Goal: Information Seeking & Learning: Learn about a topic

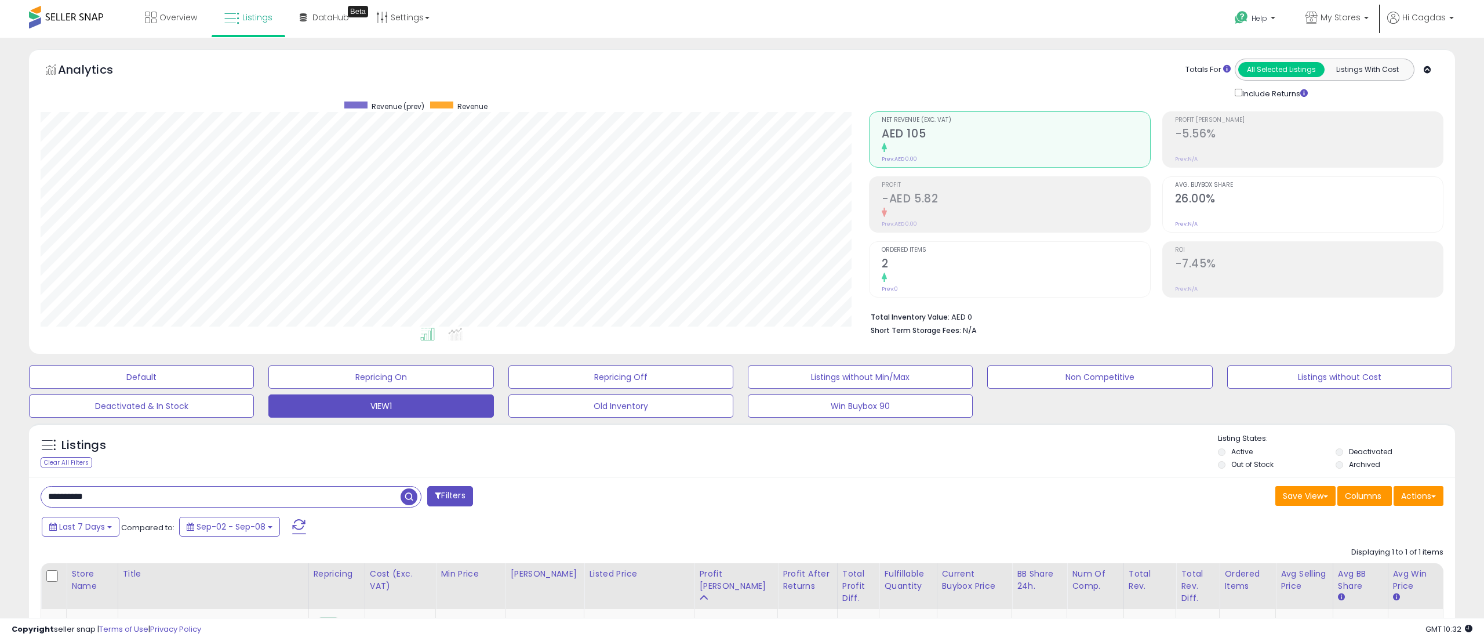
select select "**"
click at [59, 439] on div "Listings" at bounding box center [142, 448] width 220 height 19
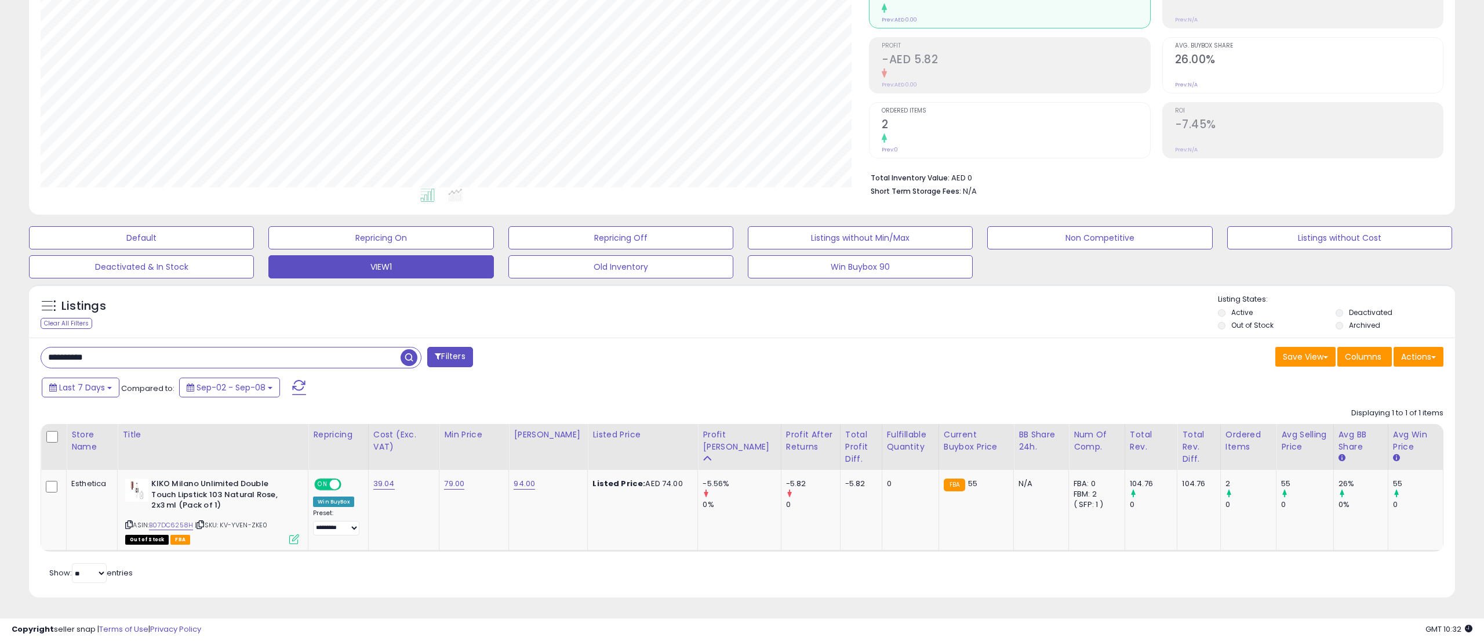
scroll to position [237, 828]
click at [59, 315] on div "Listings" at bounding box center [142, 309] width 220 height 19
click at [59, 318] on div "Clear All Filters" at bounding box center [67, 323] width 52 height 11
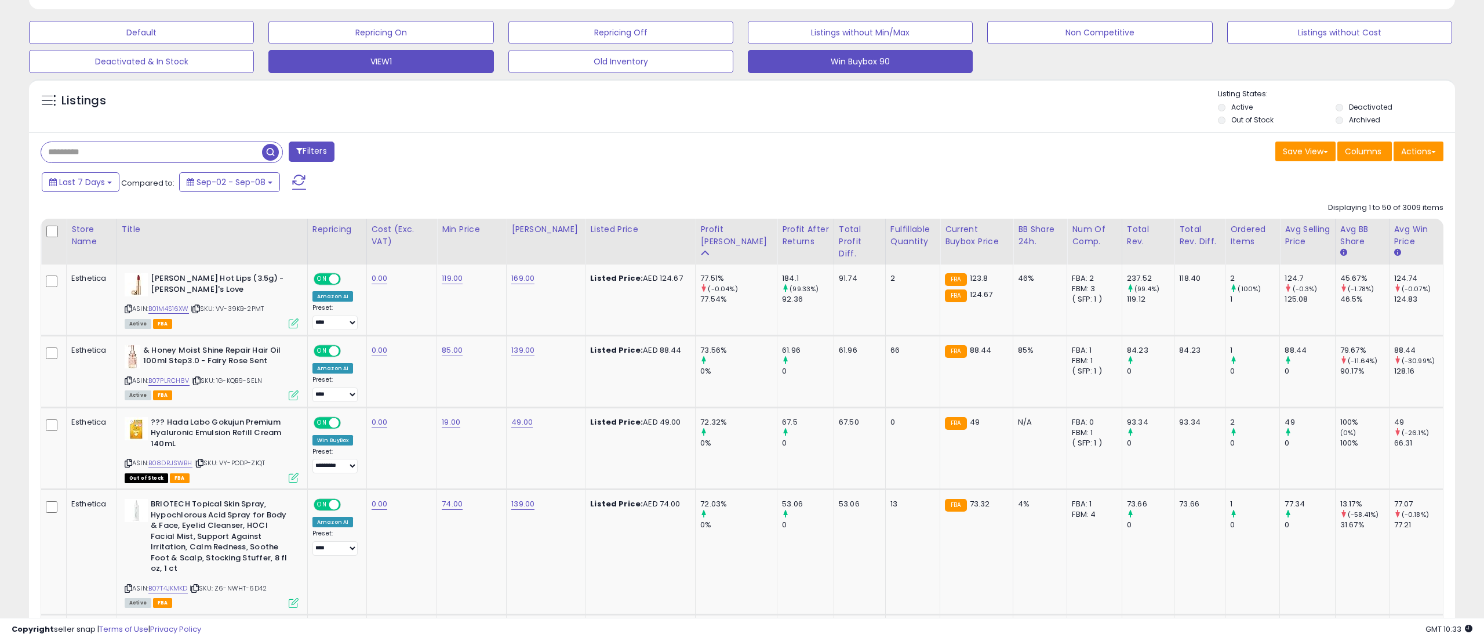
scroll to position [427, 0]
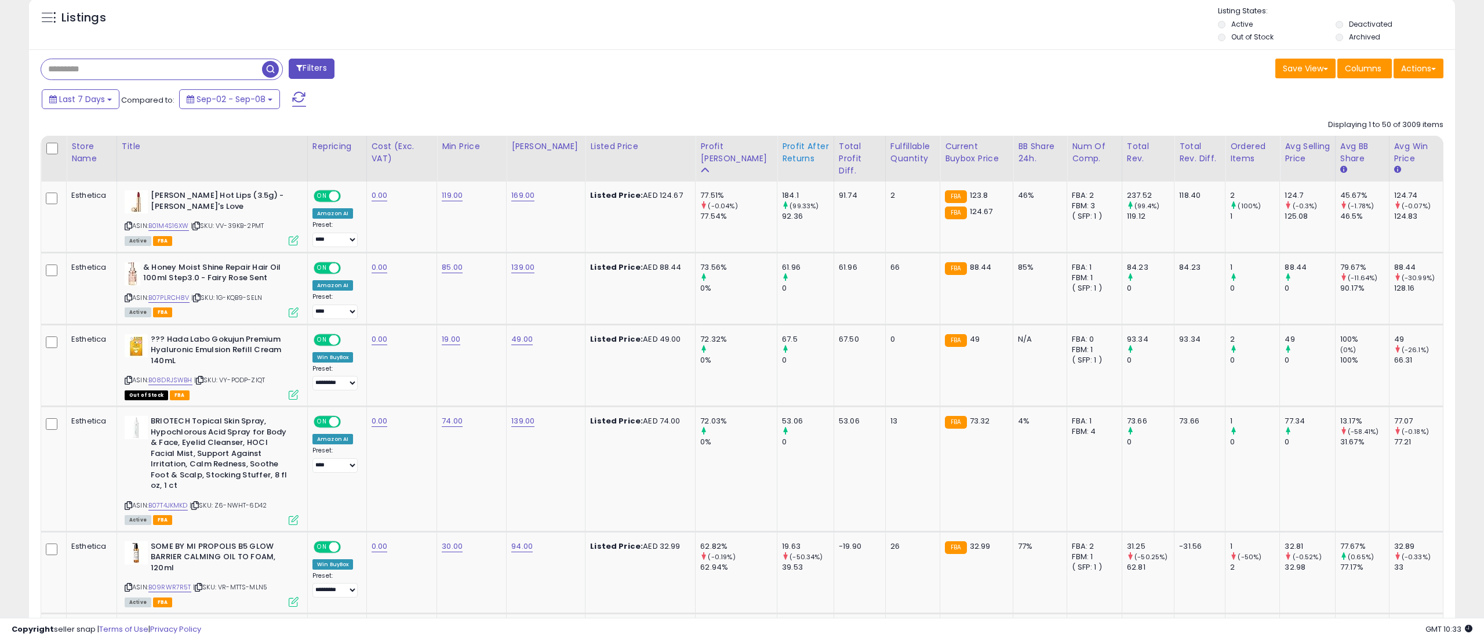
click at [782, 157] on div "Profit After Returns" at bounding box center [805, 152] width 47 height 24
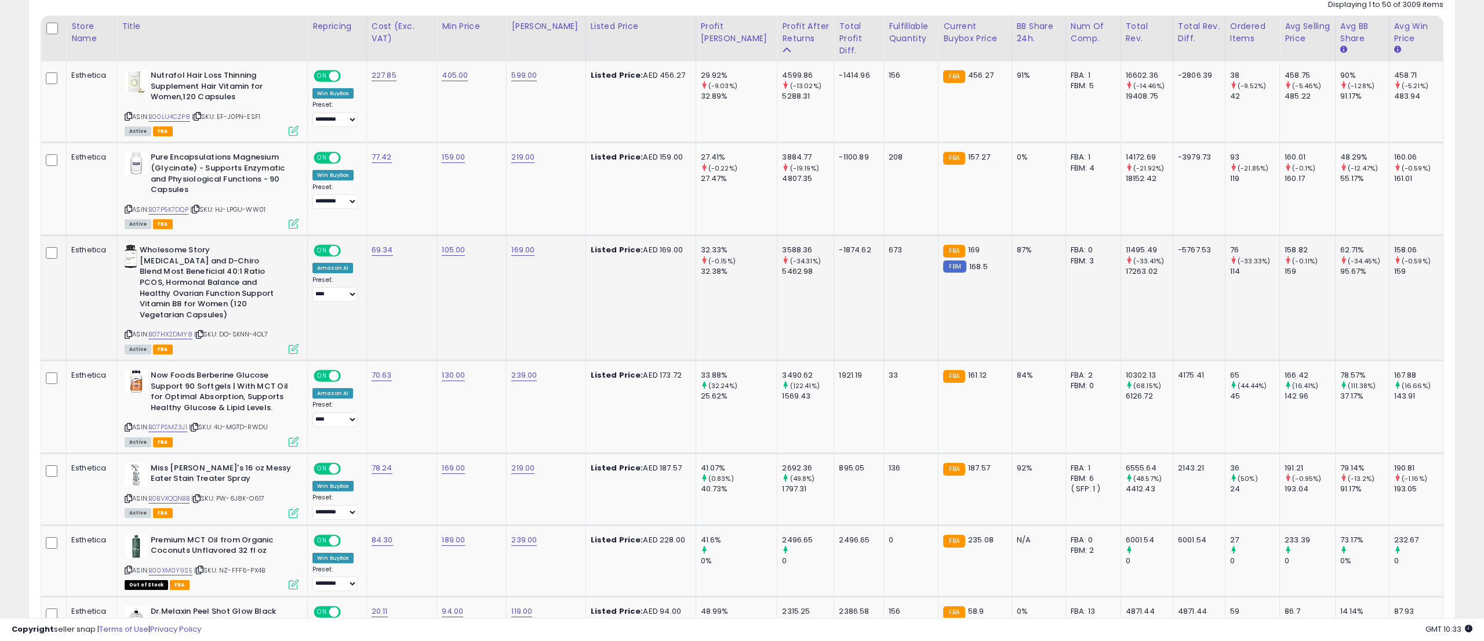
scroll to position [548, 0]
click at [130, 423] on icon at bounding box center [129, 426] width 8 height 6
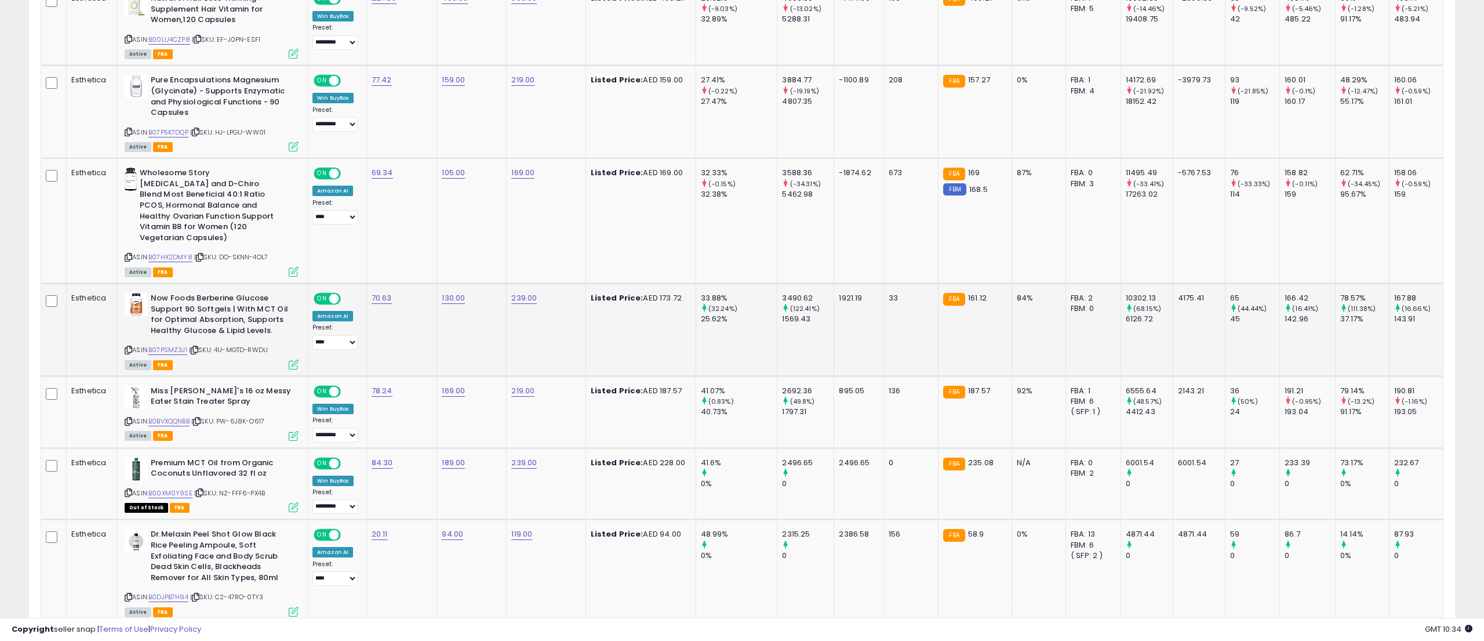
scroll to position [629, 0]
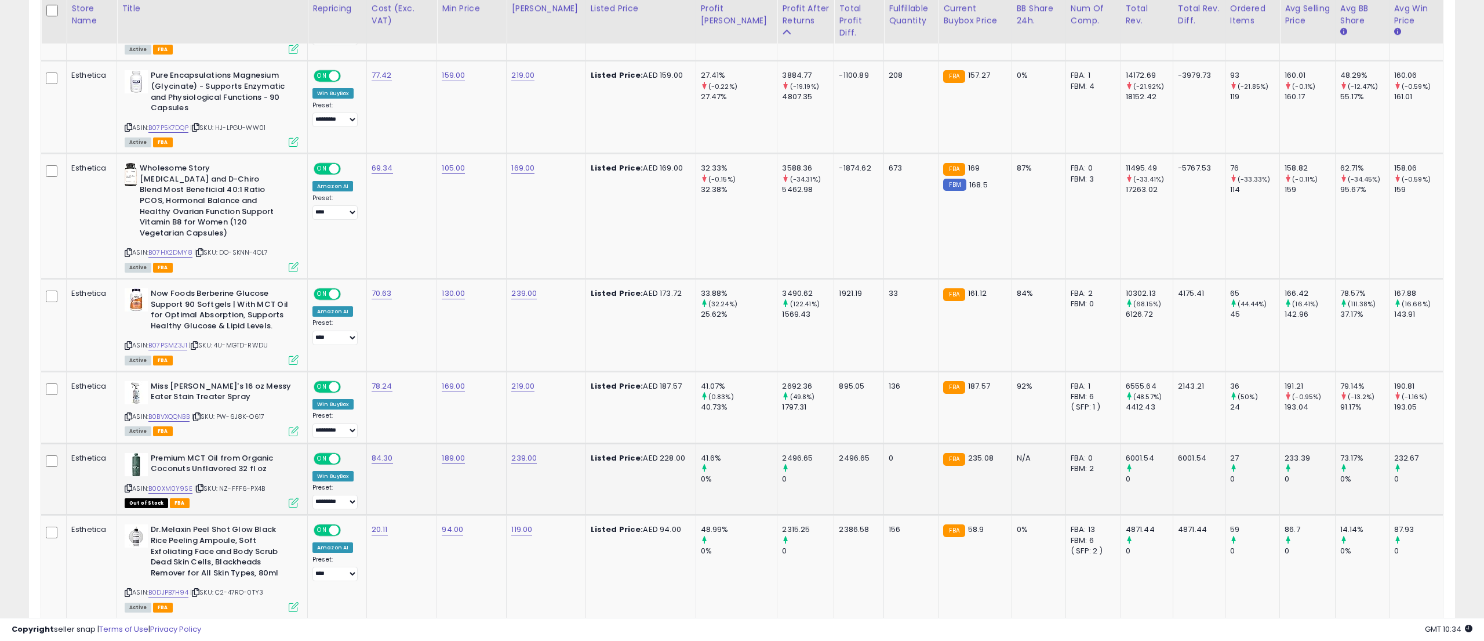
click at [129, 485] on icon at bounding box center [129, 488] width 8 height 6
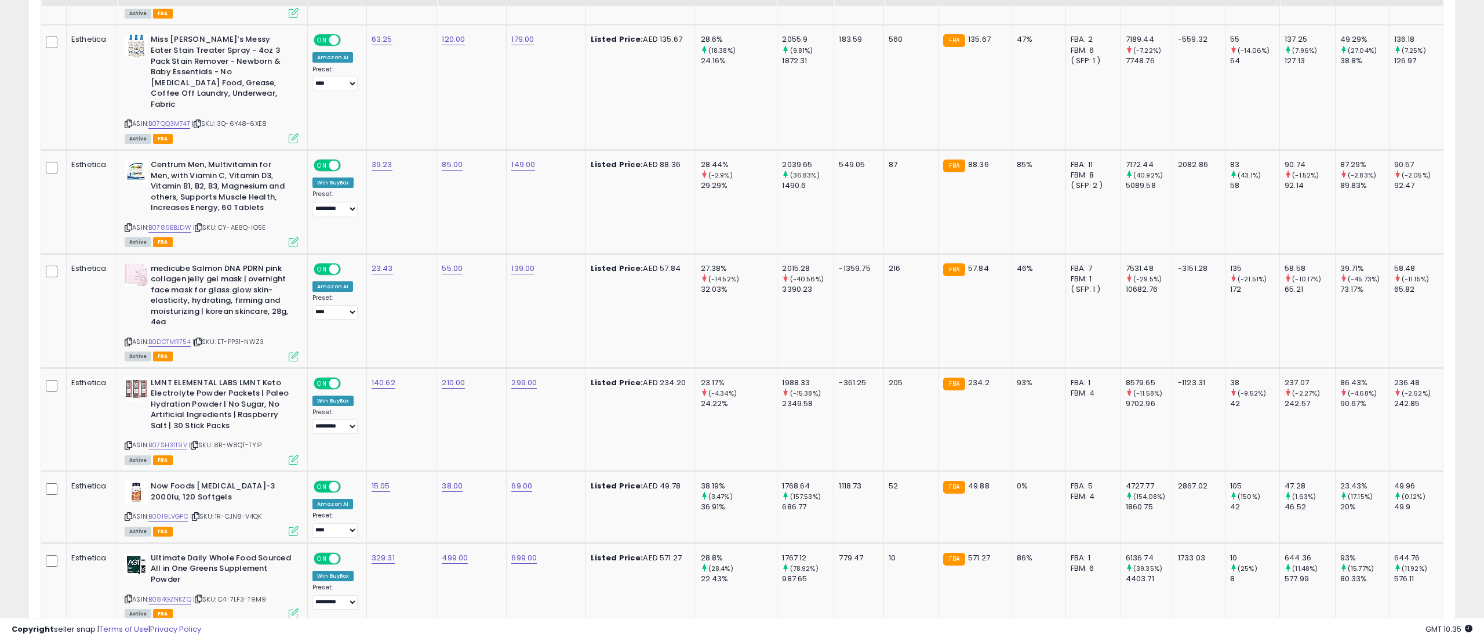
scroll to position [1475, 0]
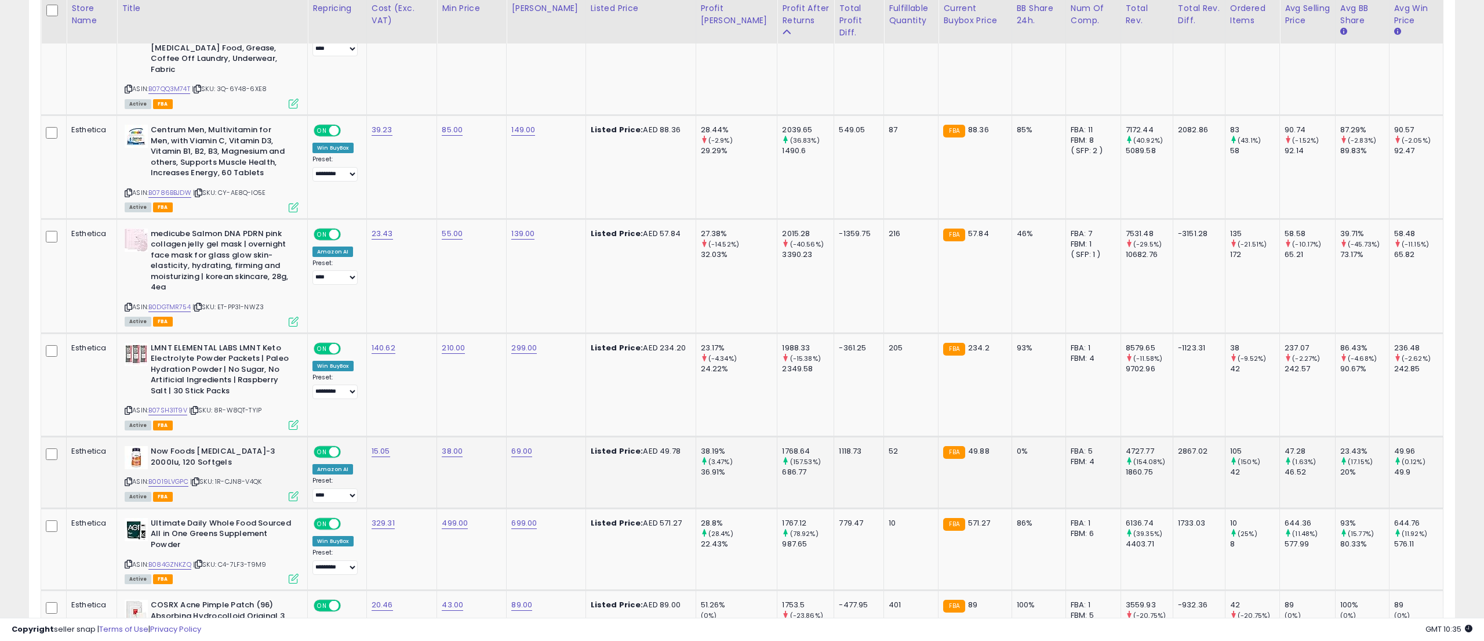
click at [131, 478] on icon at bounding box center [129, 481] width 8 height 6
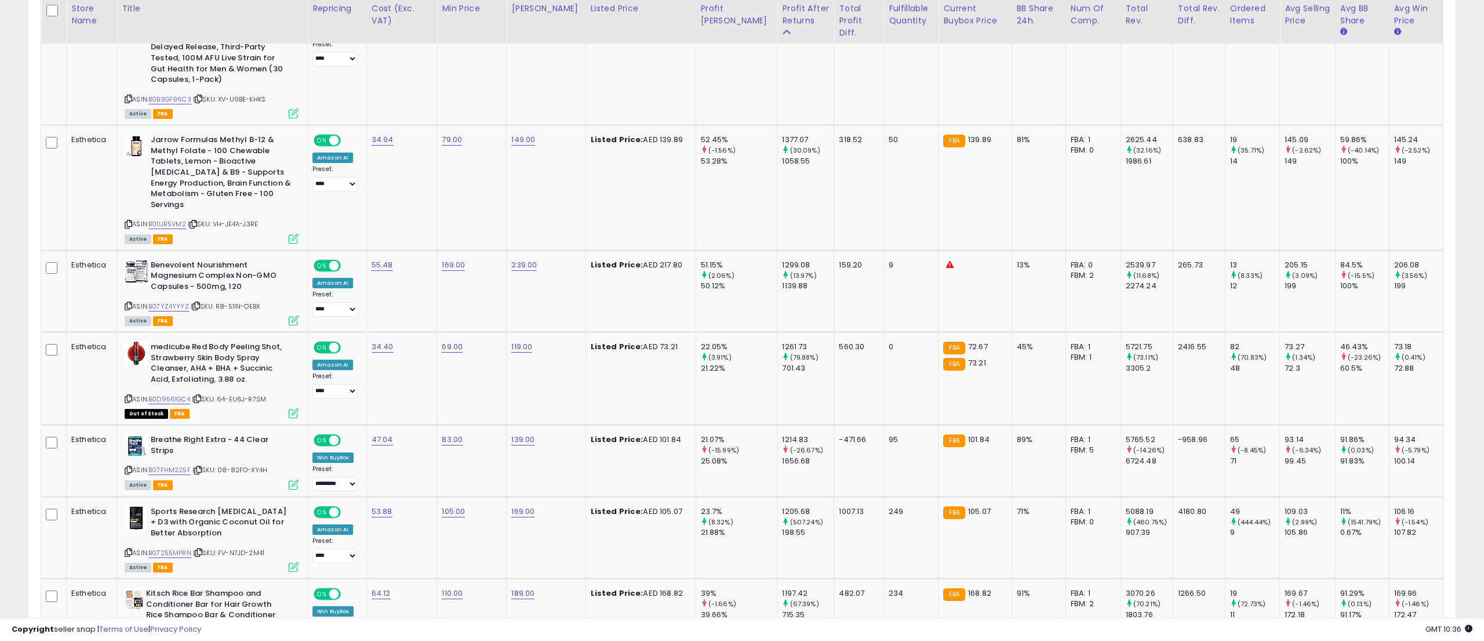
scroll to position [2906, 0]
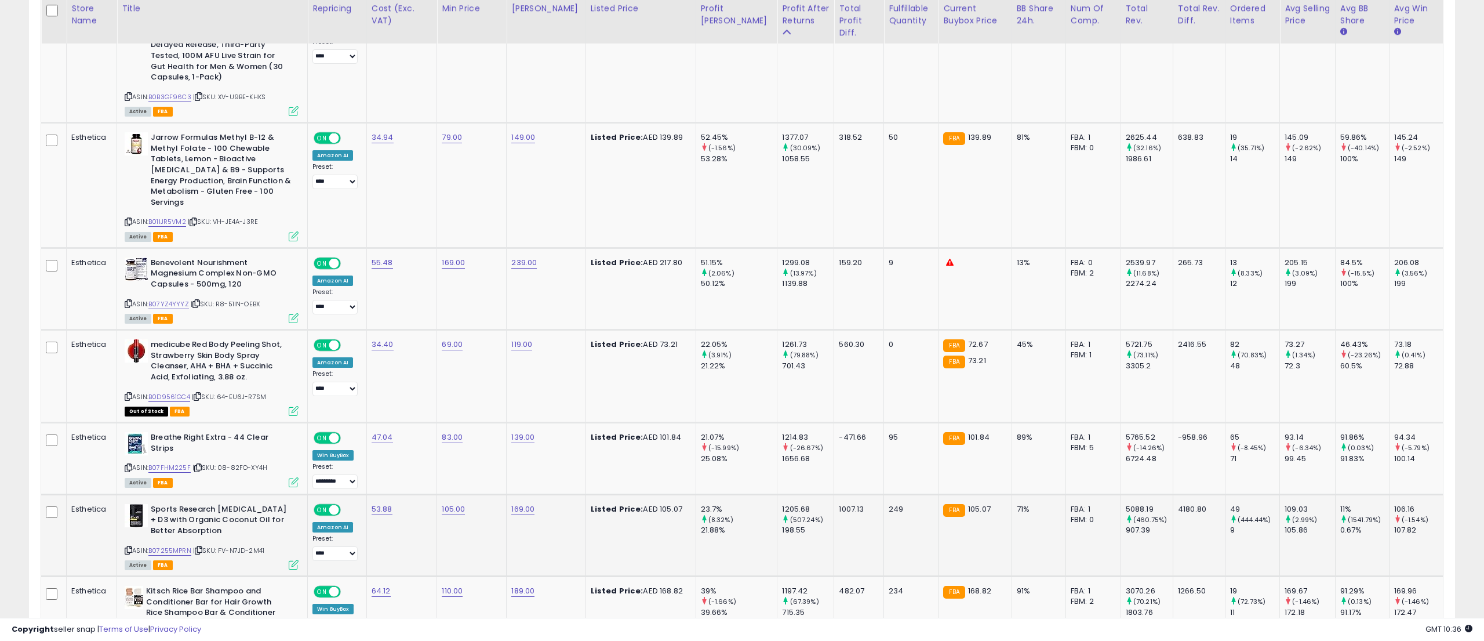
click at [130, 547] on icon at bounding box center [129, 550] width 8 height 6
drag, startPoint x: 157, startPoint y: 445, endPoint x: 202, endPoint y: 461, distance: 47.9
click at [202, 504] on b "Sports Research [MEDICAL_DATA] + D3 with Organic Coconut Oil for Better Absorpt…" at bounding box center [221, 521] width 141 height 35
copy b "ports Research [MEDICAL_DATA] + D3 with Organic Coconut Oil for Better Absorpti…"
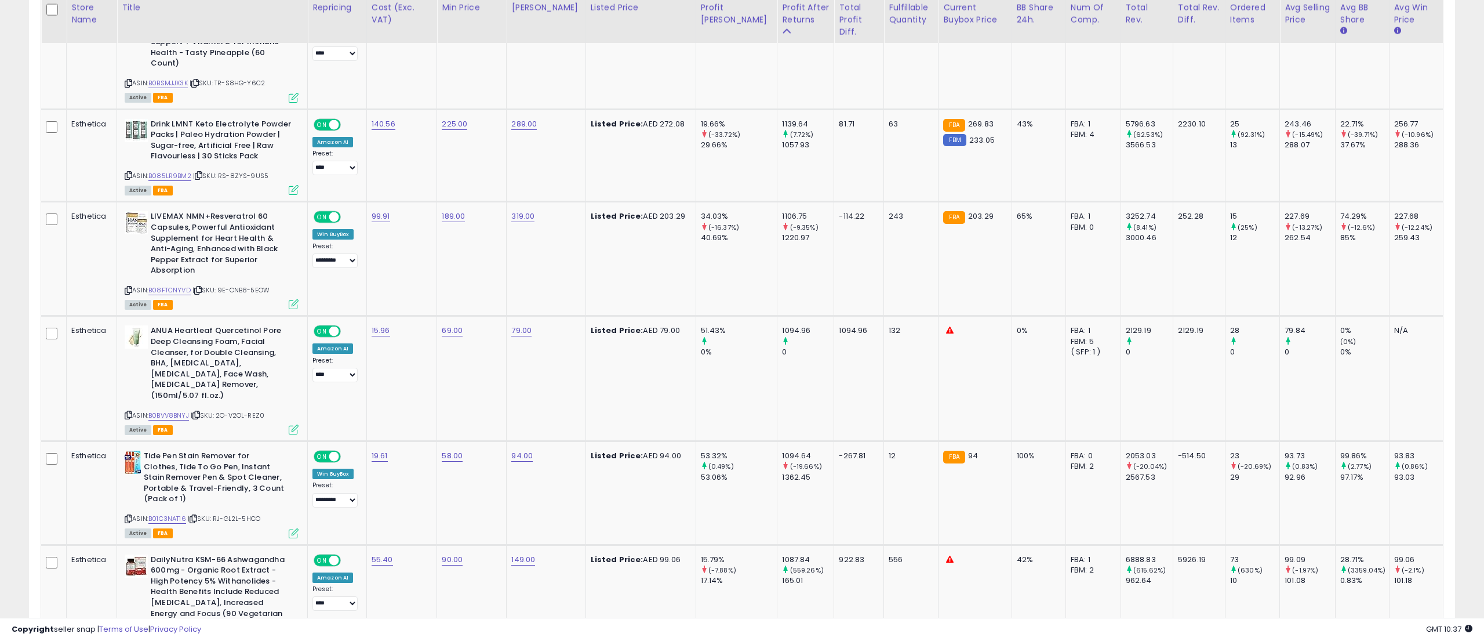
scroll to position [3948, 0]
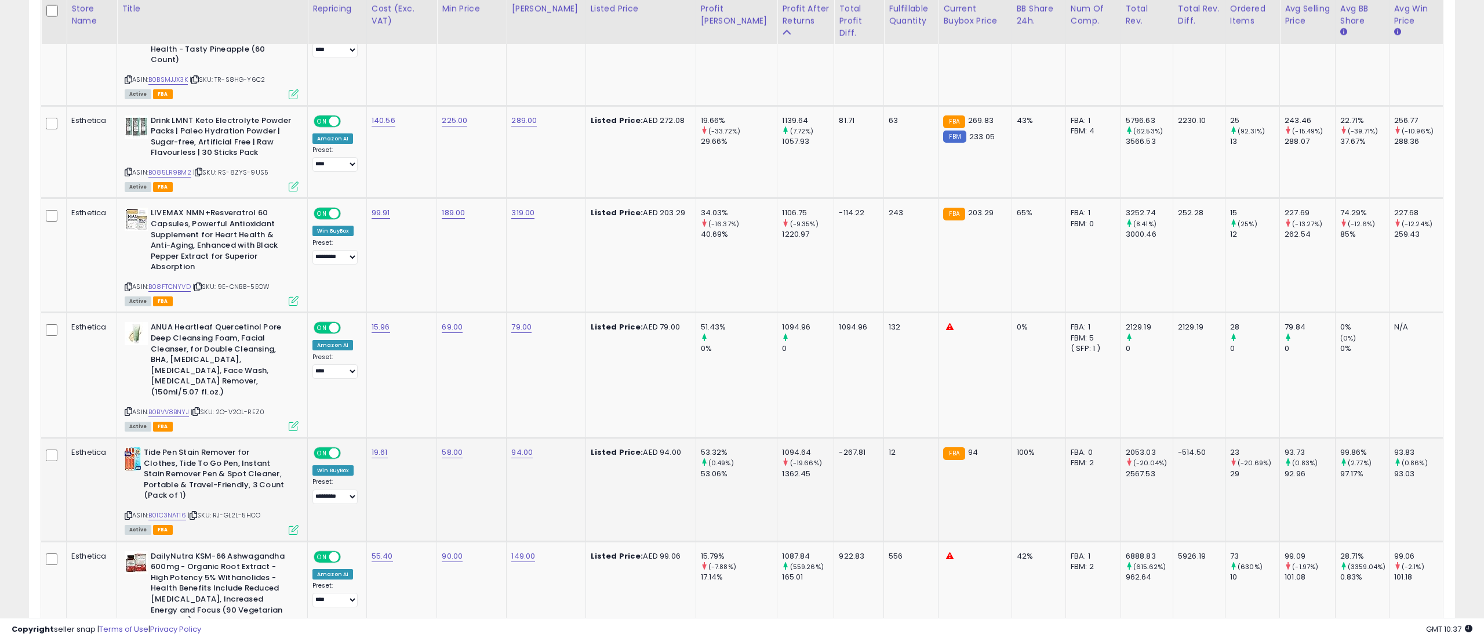
click at [130, 512] on icon at bounding box center [129, 515] width 8 height 6
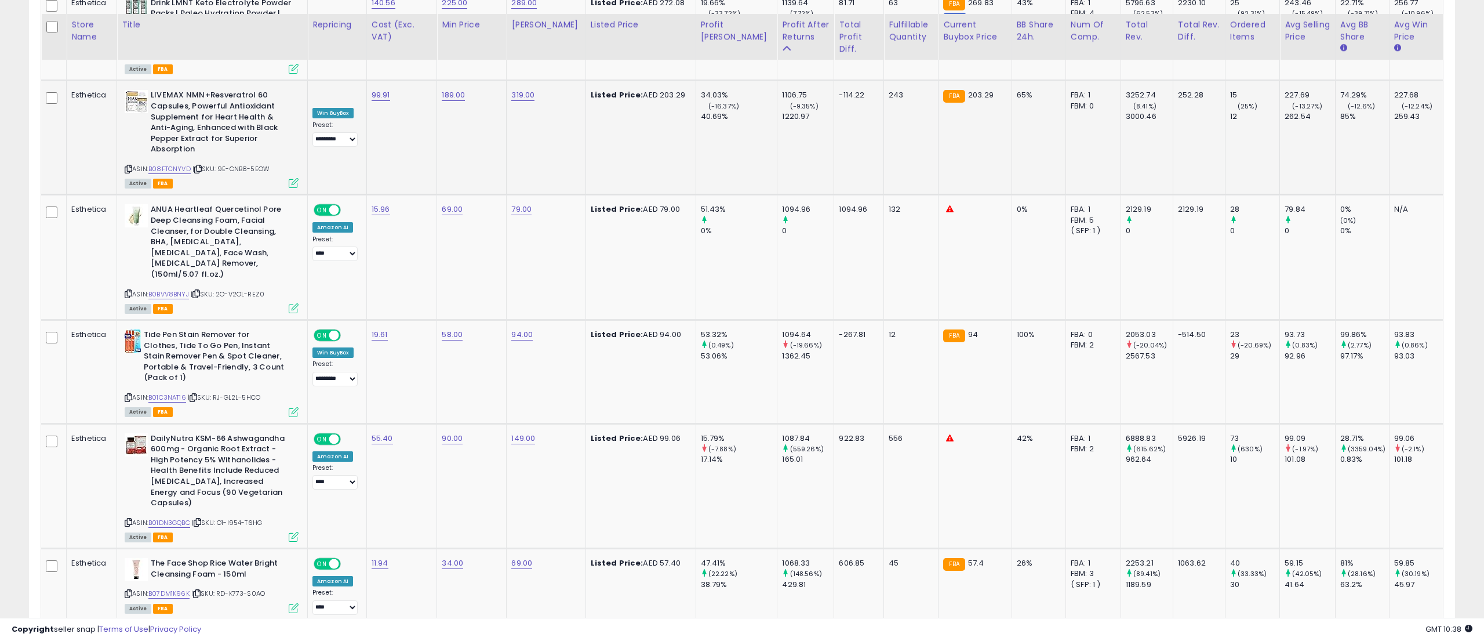
scroll to position [4086, 0]
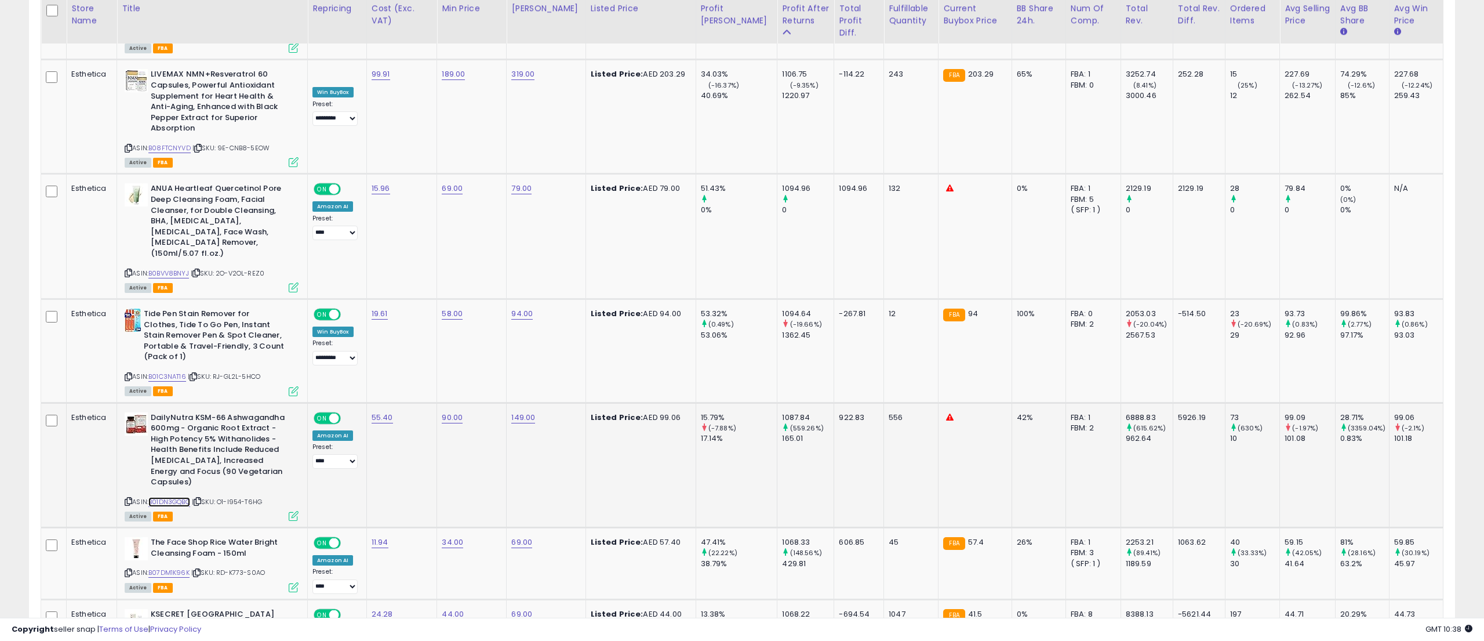
click at [188, 497] on link "B01DN3GQBC" at bounding box center [169, 502] width 42 height 10
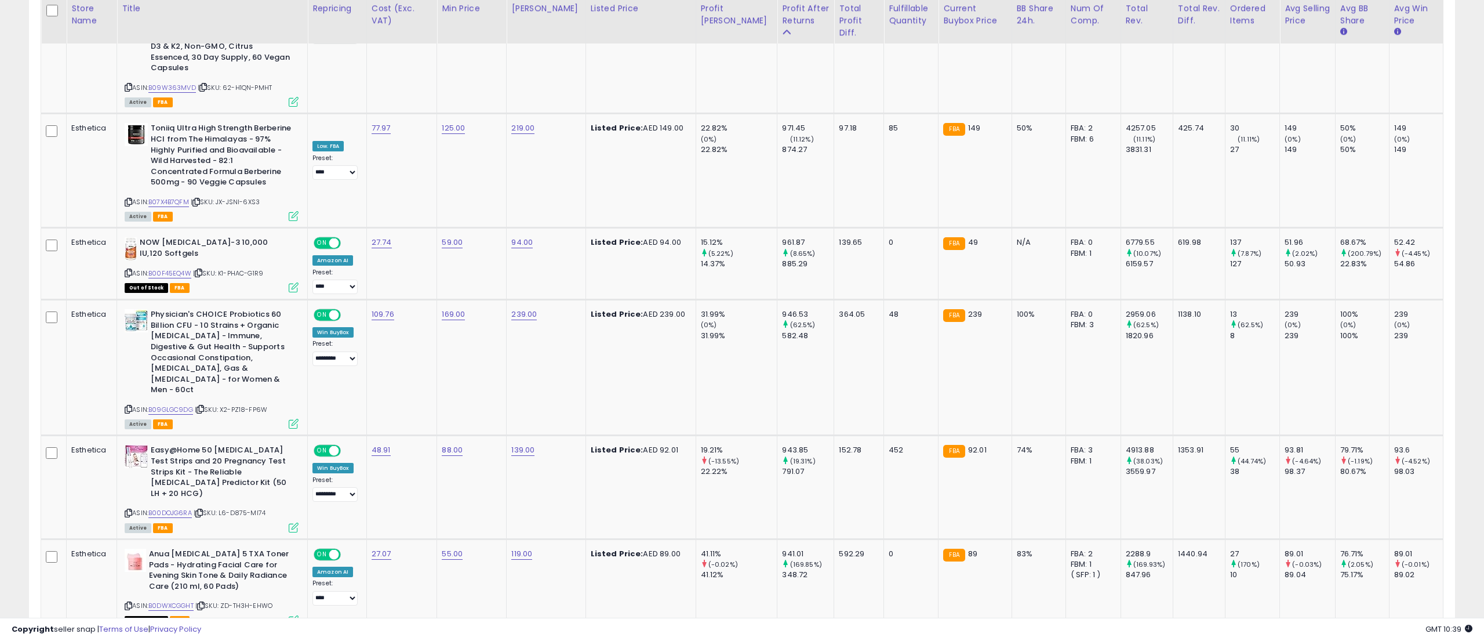
scroll to position [5072, 0]
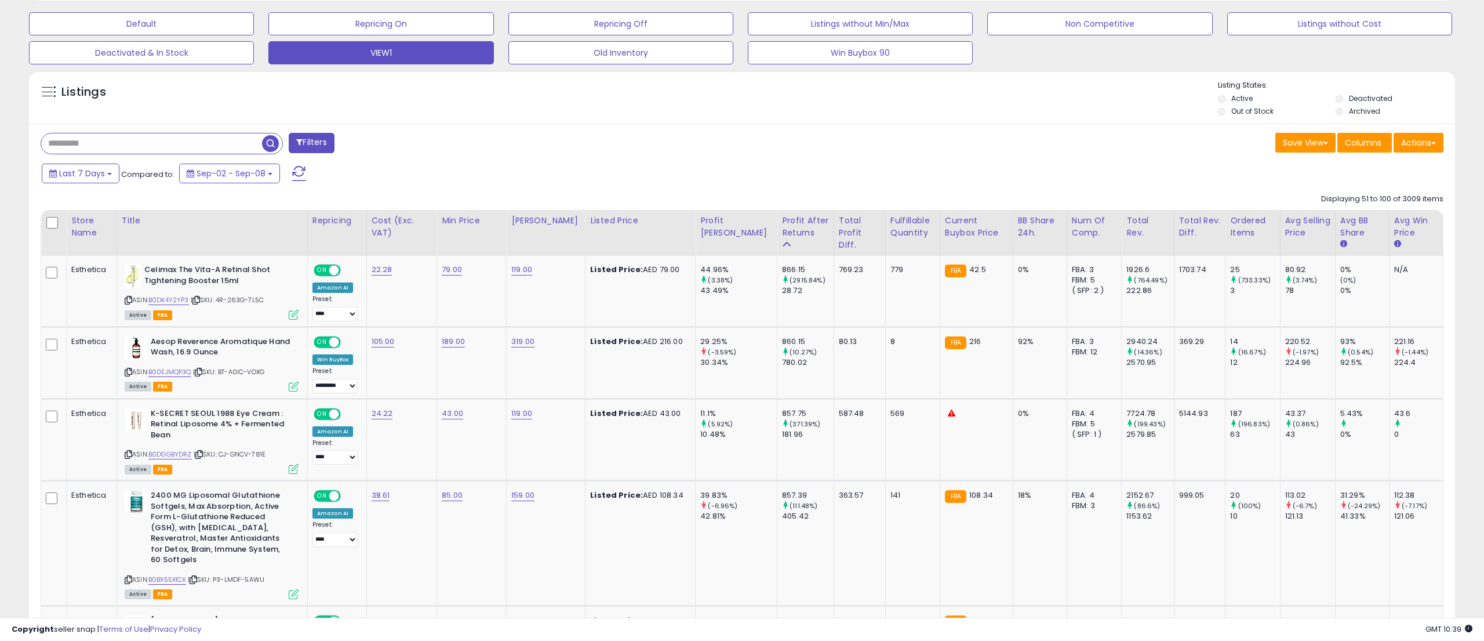
scroll to position [357, 0]
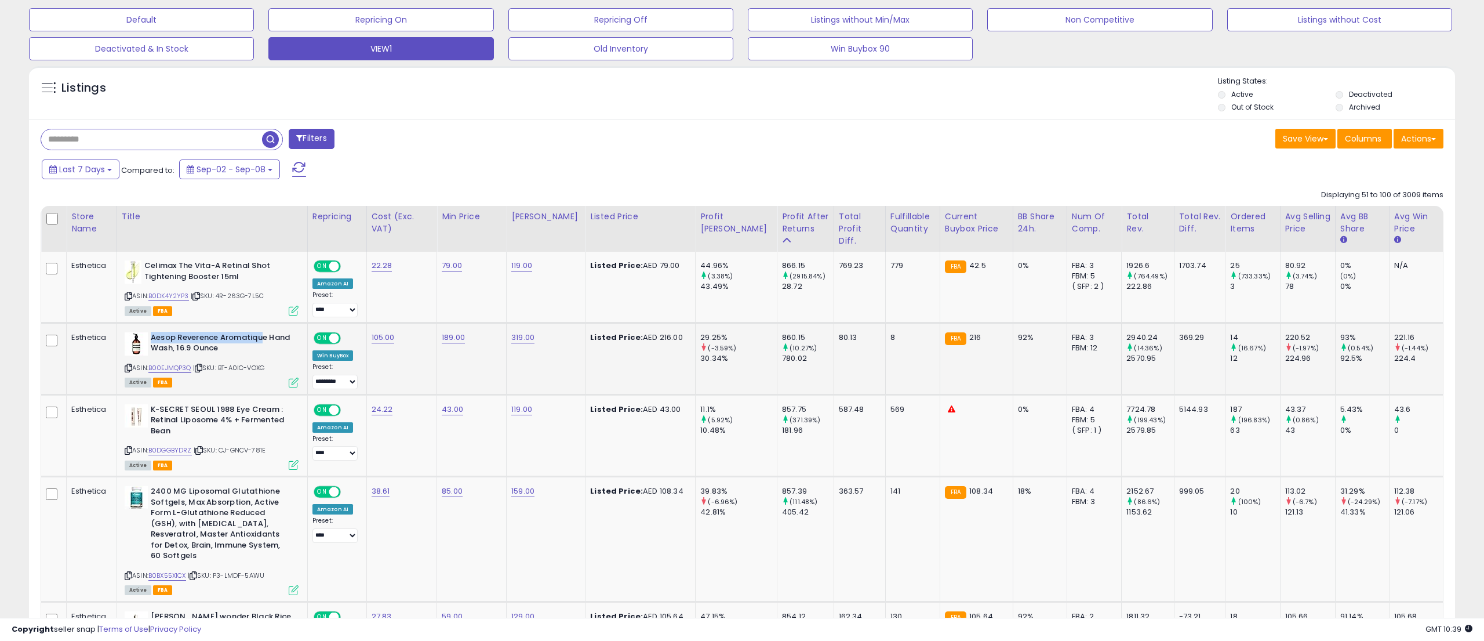
drag, startPoint x: 152, startPoint y: 339, endPoint x: 266, endPoint y: 342, distance: 113.7
click at [266, 342] on b "Aesop Reverence Aromatique Hand Wash, 16.9 Ounce" at bounding box center [221, 344] width 141 height 24
copy b "Aesop Reverence Aromatiqu"
click at [202, 370] on icon at bounding box center [199, 368] width 8 height 6
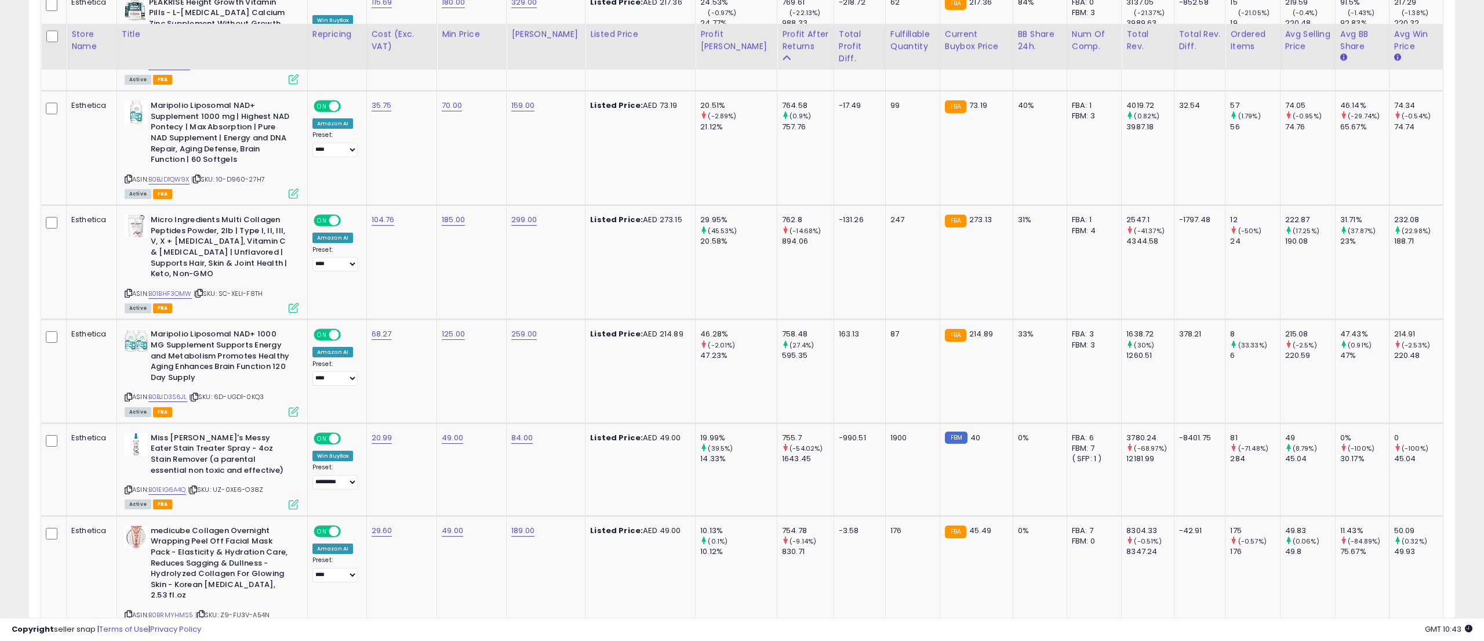
scroll to position [1918, 0]
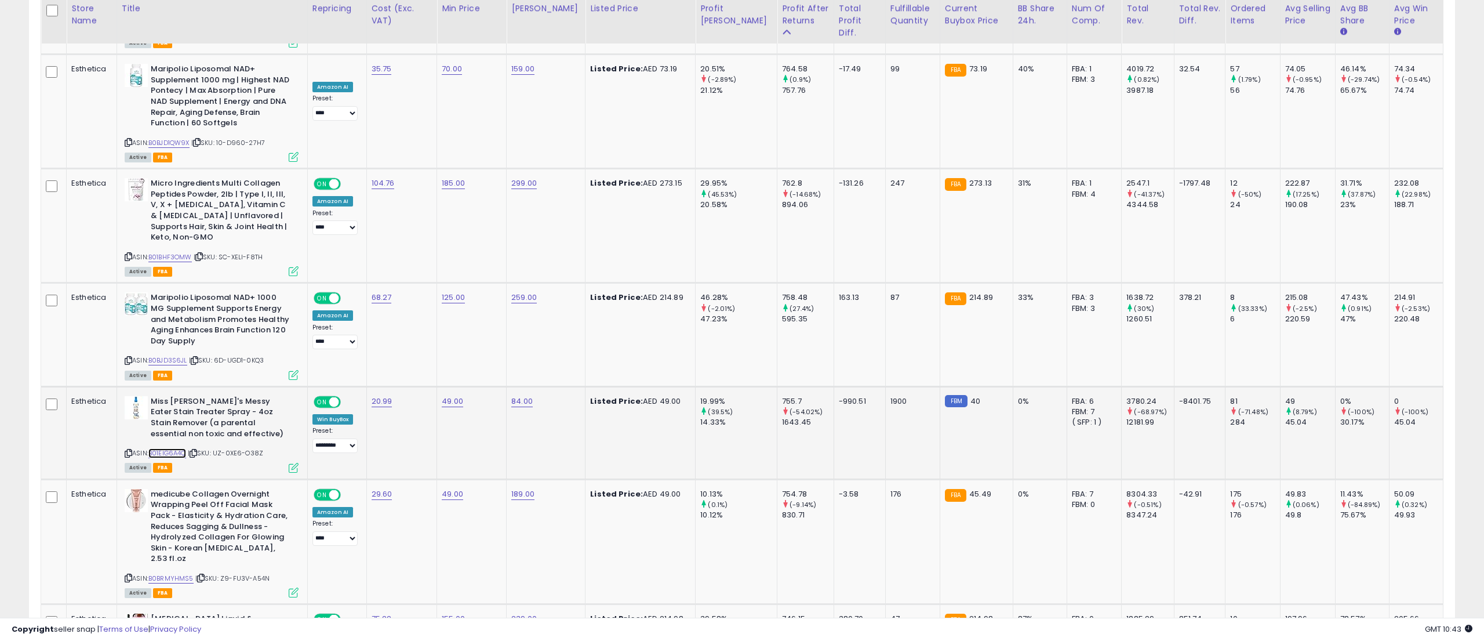
click at [184, 448] on link "B01EIG6A4Q" at bounding box center [167, 453] width 38 height 10
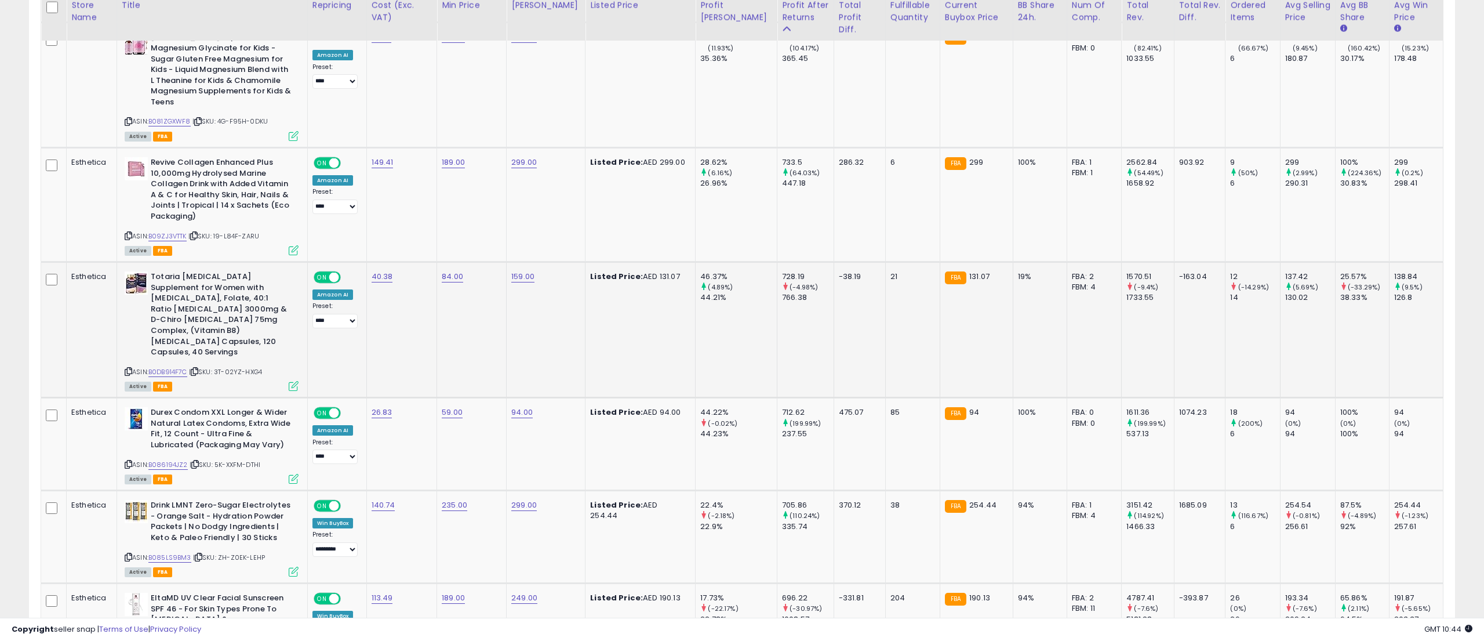
scroll to position [2503, 0]
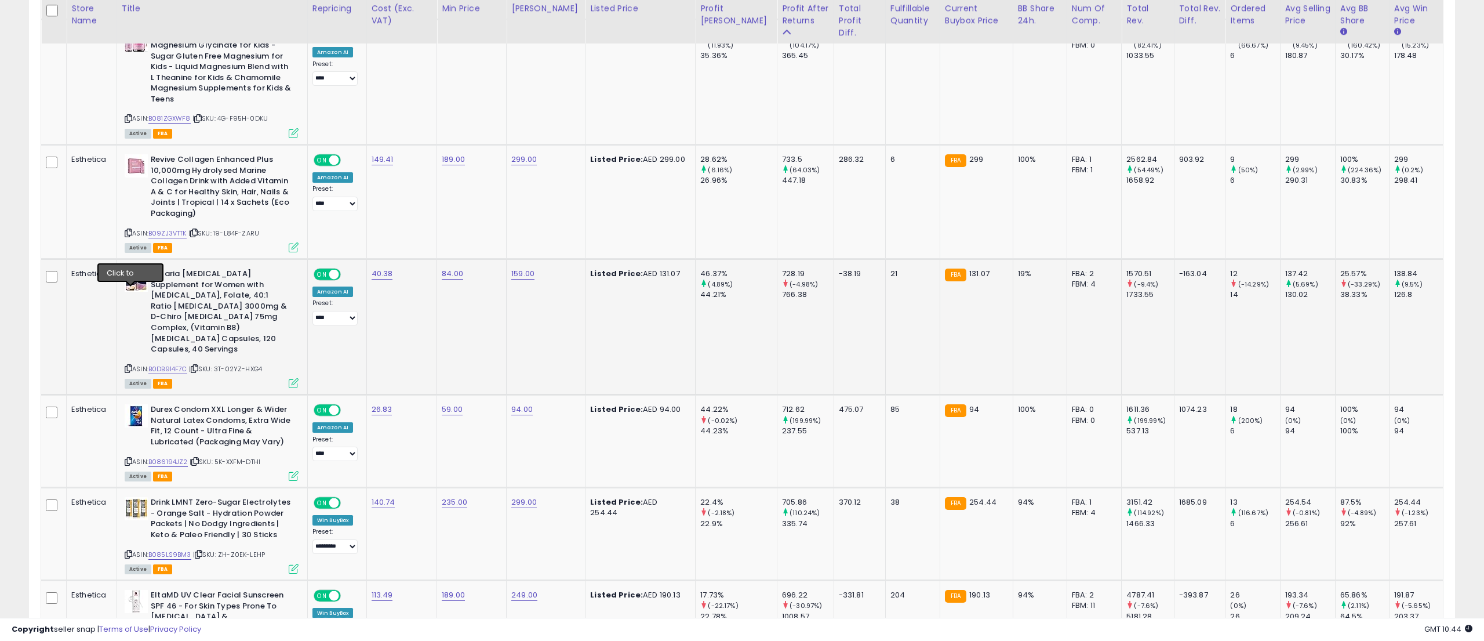
click at [132, 365] on icon at bounding box center [129, 368] width 8 height 6
